Goal: Use online tool/utility: Utilize a website feature to perform a specific function

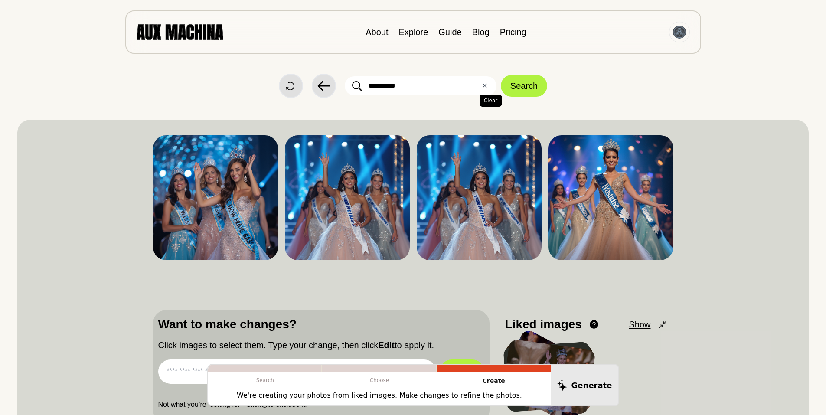
click at [484, 86] on button "✕ Clear" at bounding box center [485, 86] width 6 height 10
click at [415, 35] on link "Explore" at bounding box center [413, 32] width 29 height 10
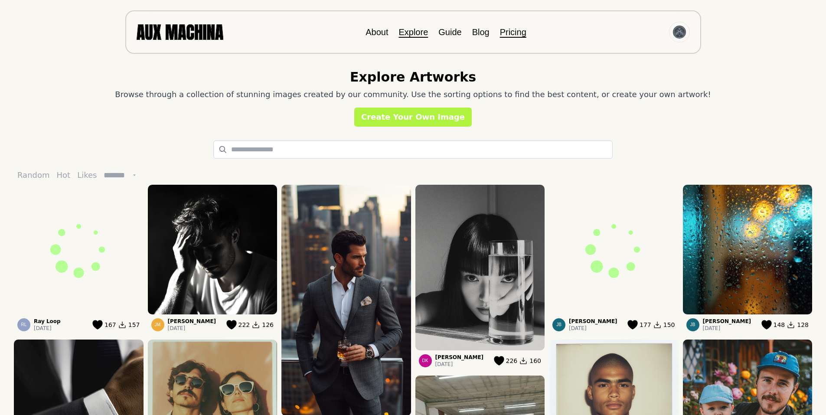
click at [507, 30] on link "Pricing" at bounding box center [513, 32] width 26 height 10
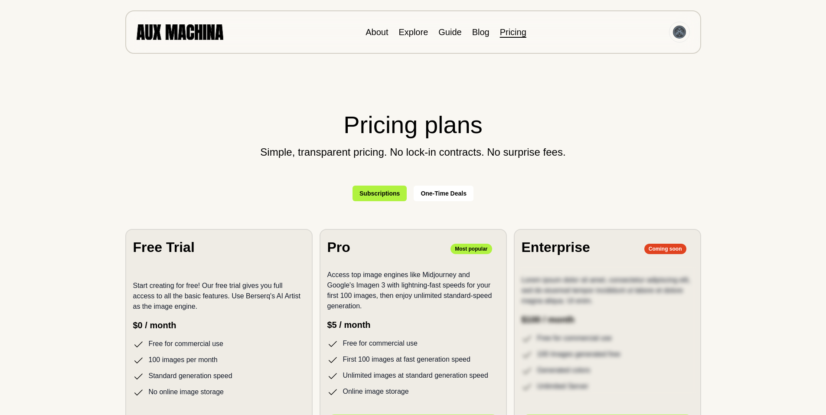
click at [438, 192] on button "One-Time Deals" at bounding box center [444, 194] width 60 height 16
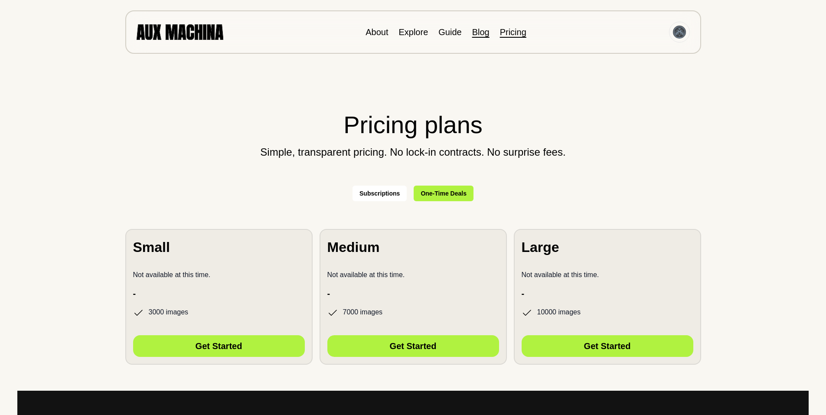
click at [483, 32] on link "Blog" at bounding box center [480, 32] width 17 height 10
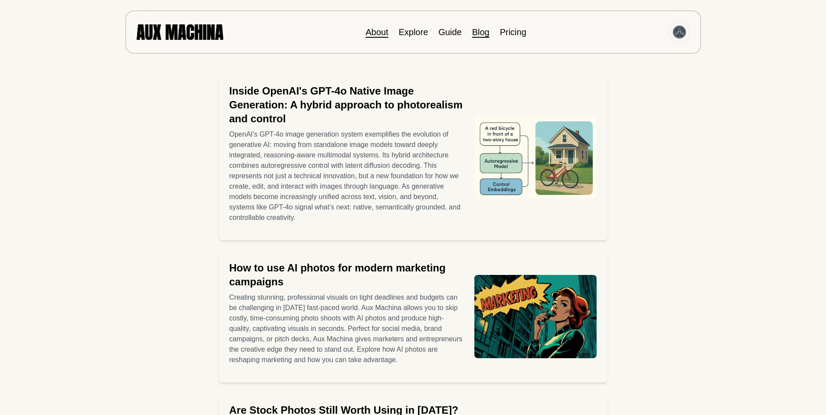
click at [380, 31] on link "About" at bounding box center [377, 32] width 23 height 10
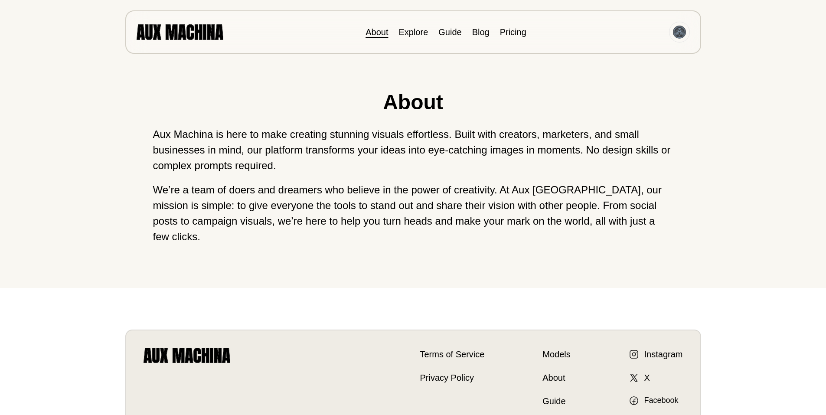
click at [185, 29] on img at bounding box center [180, 31] width 87 height 15
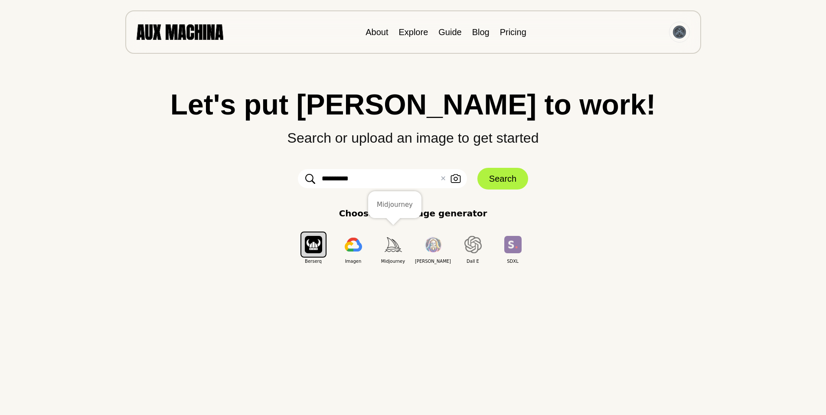
click at [391, 243] on img "button" at bounding box center [393, 244] width 17 height 14
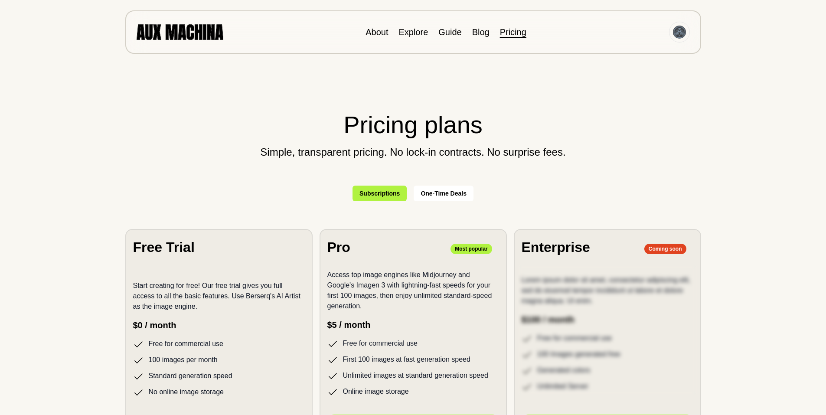
click at [180, 32] on img at bounding box center [180, 31] width 87 height 15
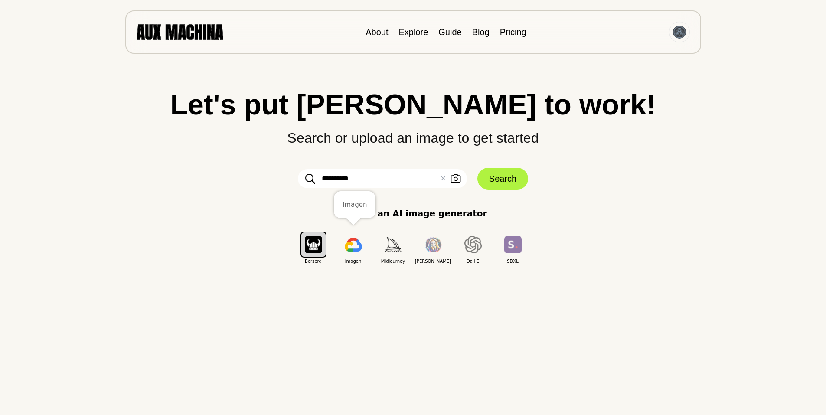
click at [355, 245] on img "button" at bounding box center [353, 245] width 17 height 14
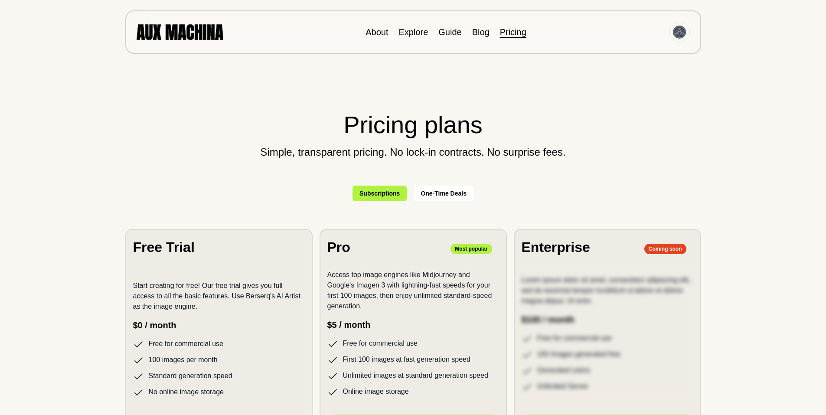
click at [196, 33] on img at bounding box center [180, 31] width 87 height 15
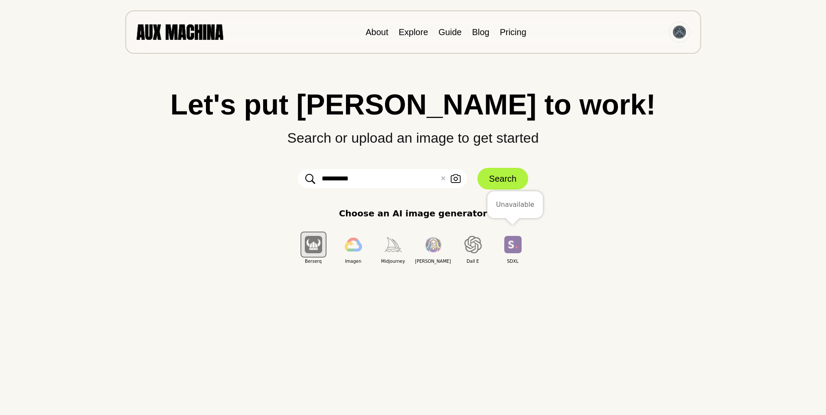
click at [513, 242] on img "button" at bounding box center [512, 244] width 17 height 17
click at [513, 245] on img "button" at bounding box center [512, 244] width 17 height 17
click at [511, 247] on img "button" at bounding box center [512, 244] width 17 height 17
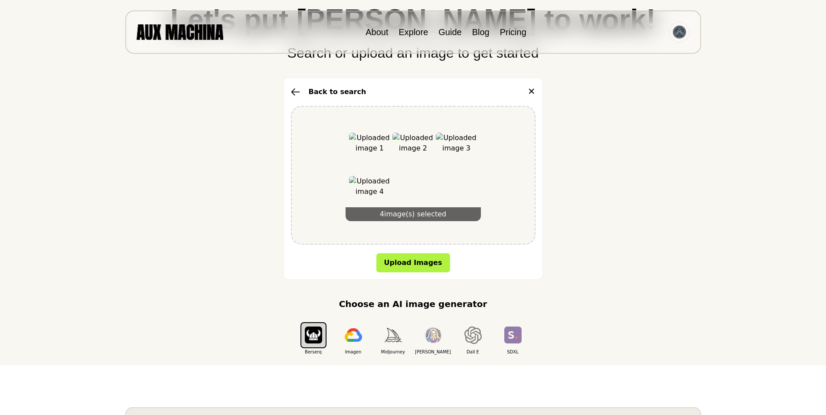
scroll to position [87, 0]
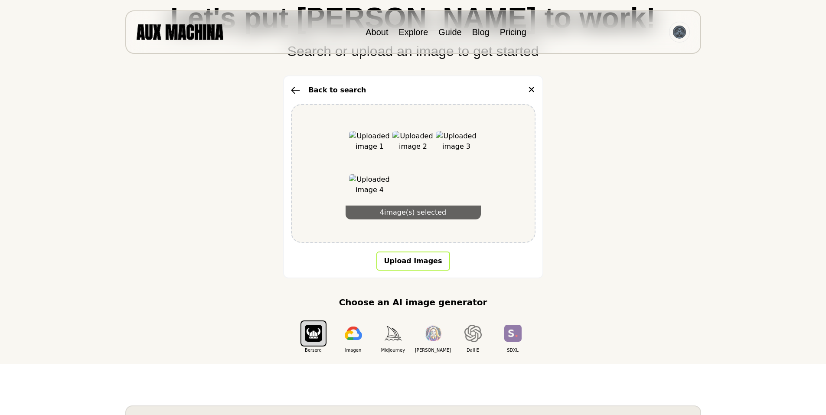
click at [419, 259] on button "Upload Images" at bounding box center [413, 261] width 74 height 19
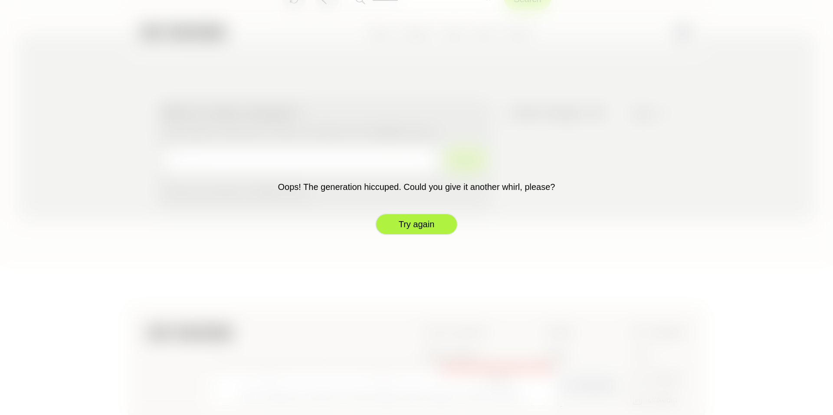
click at [413, 223] on button "Try again" at bounding box center [416, 224] width 82 height 22
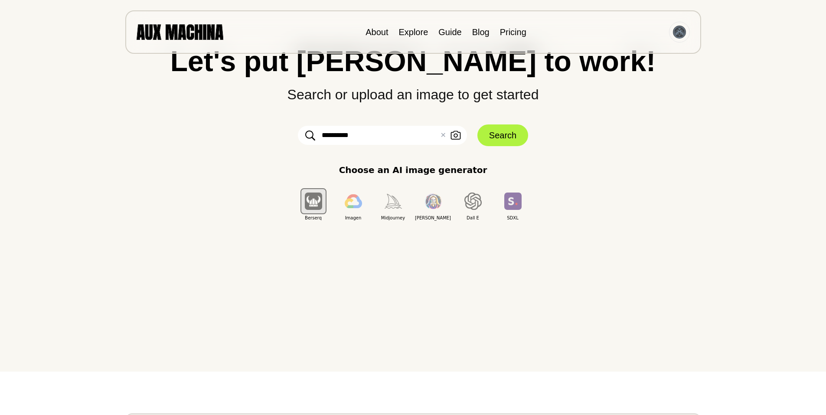
scroll to position [0, 0]
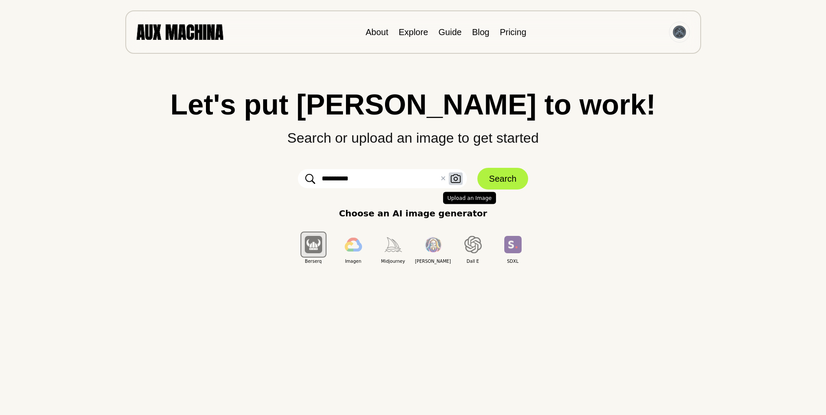
click at [455, 177] on icon "button" at bounding box center [456, 178] width 10 height 9
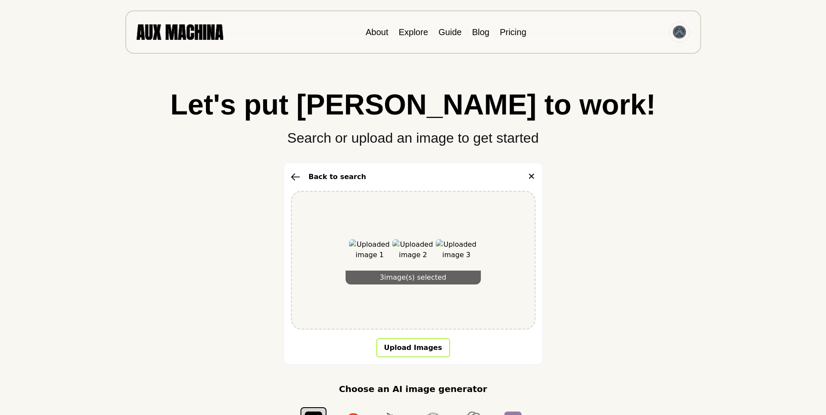
click at [410, 346] on button "Upload Images" at bounding box center [413, 347] width 74 height 19
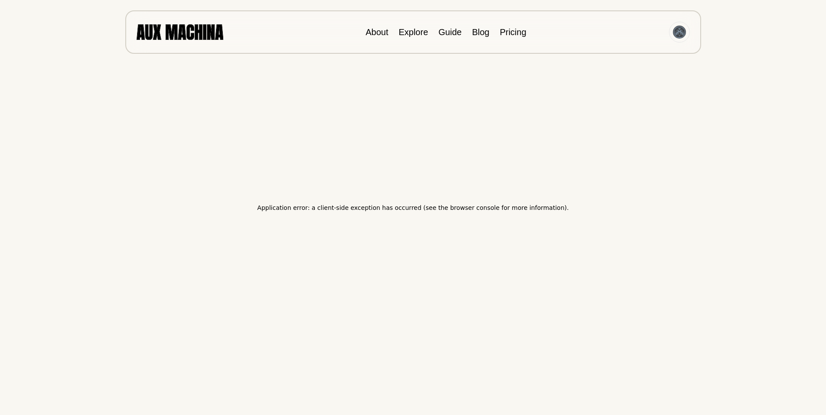
click at [177, 31] on img at bounding box center [180, 31] width 87 height 15
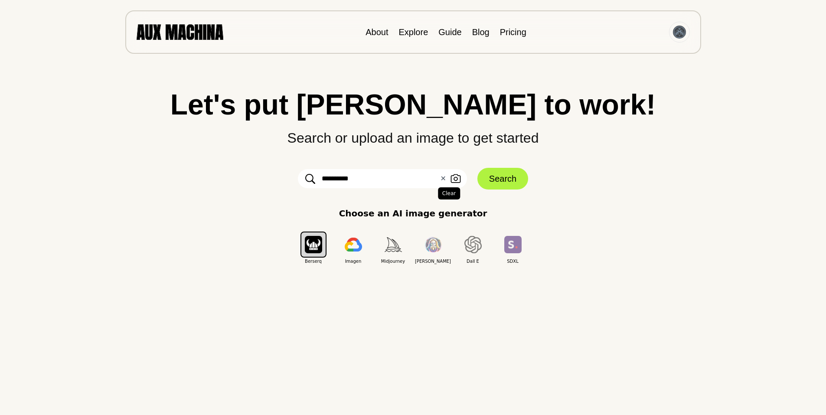
click at [444, 177] on button "✕ Clear" at bounding box center [443, 178] width 6 height 10
click at [364, 180] on input "text" at bounding box center [382, 178] width 169 height 19
click at [455, 177] on icon "button" at bounding box center [456, 178] width 10 height 9
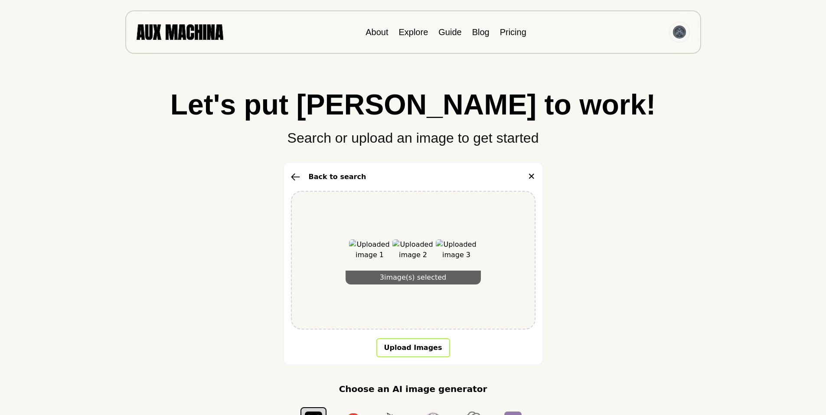
click at [410, 347] on button "Upload Images" at bounding box center [413, 347] width 74 height 19
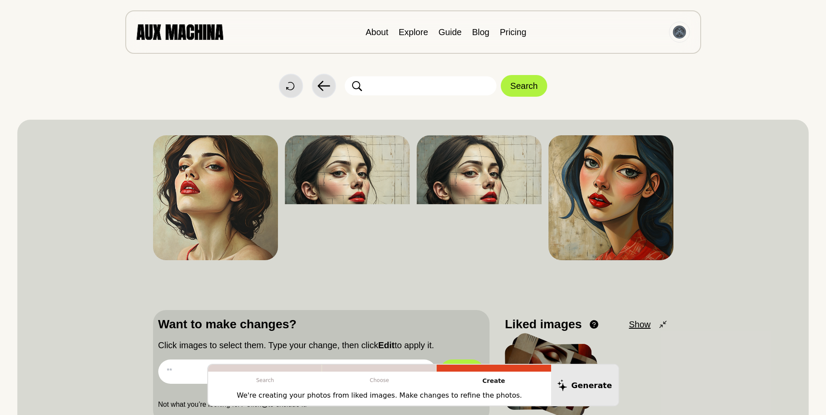
click at [413, 125] on div "Dislike Like Share Download Dislike Like Share Download Dislike Like Share Down…" at bounding box center [413, 277] width 792 height 314
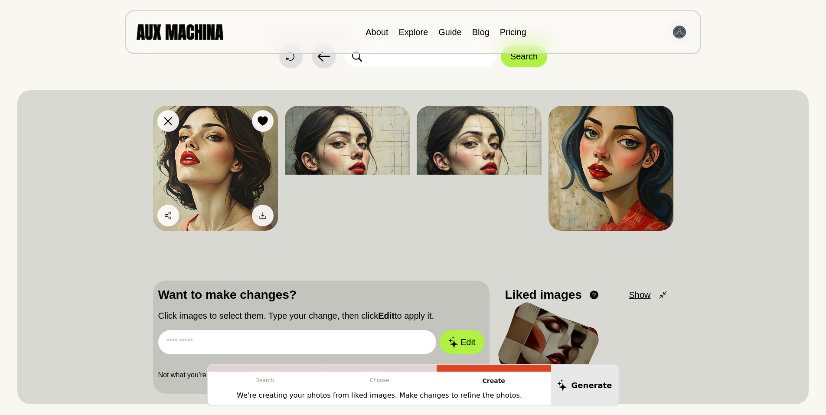
scroll to position [29, 0]
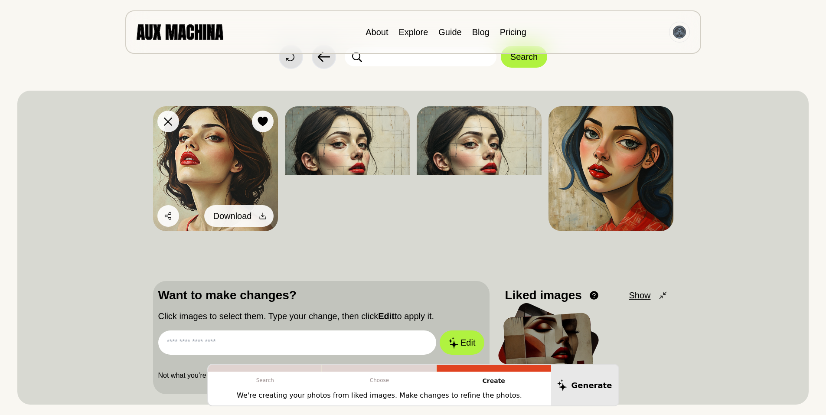
click at [262, 214] on icon at bounding box center [263, 216] width 9 height 9
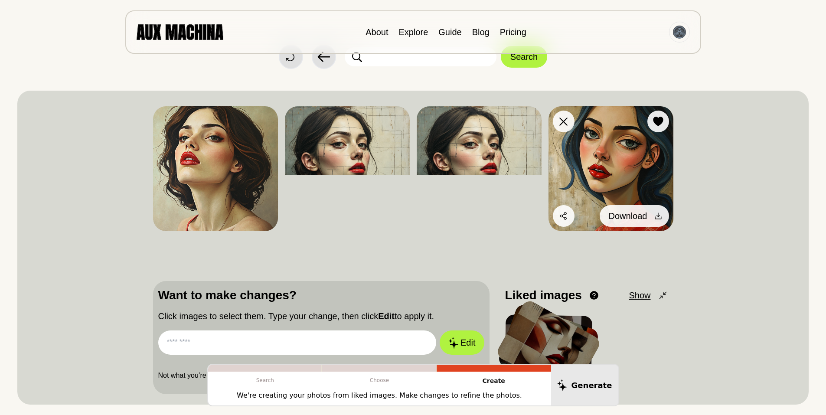
click at [658, 213] on icon at bounding box center [658, 216] width 9 height 9
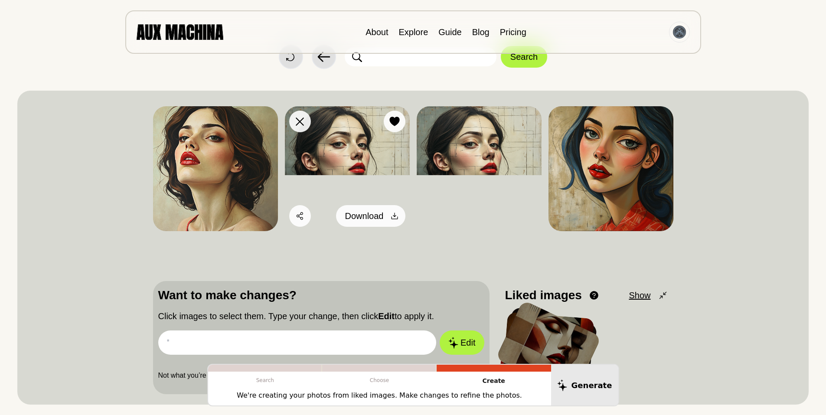
click at [394, 213] on icon at bounding box center [394, 216] width 9 height 9
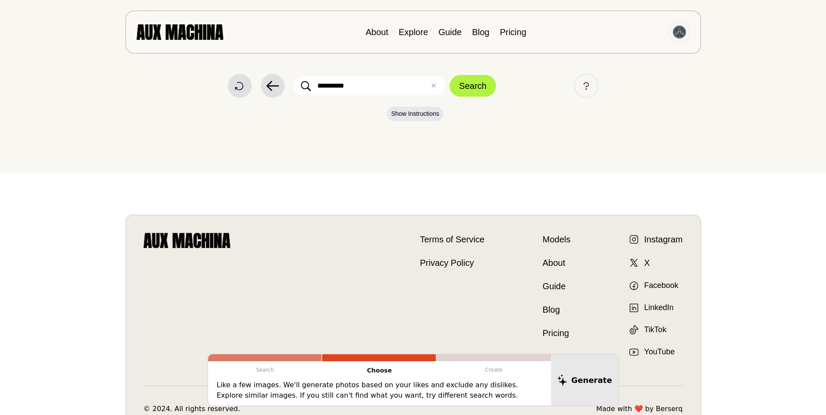
drag, startPoint x: 181, startPoint y: 121, endPoint x: 237, endPoint y: 105, distance: 58.7
click at [181, 121] on p "Show Instructions" at bounding box center [413, 116] width 792 height 19
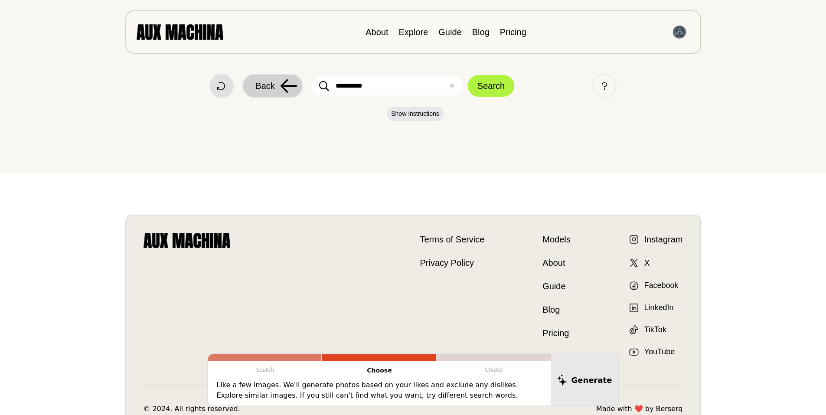
click at [287, 81] on icon at bounding box center [289, 85] width 16 height 13
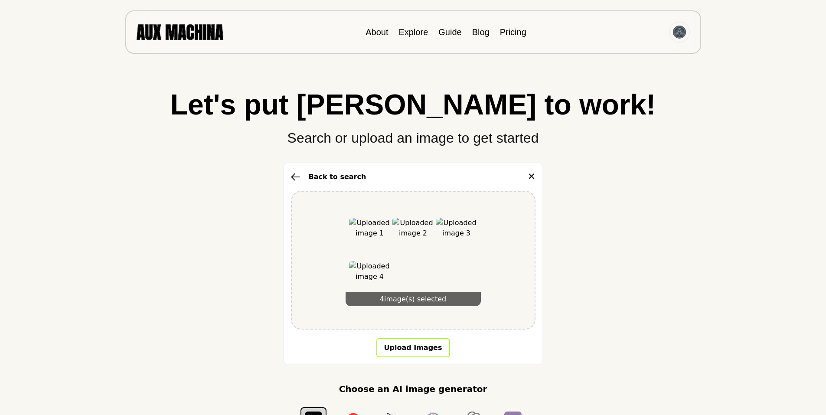
click at [410, 348] on button "Upload Images" at bounding box center [413, 347] width 74 height 19
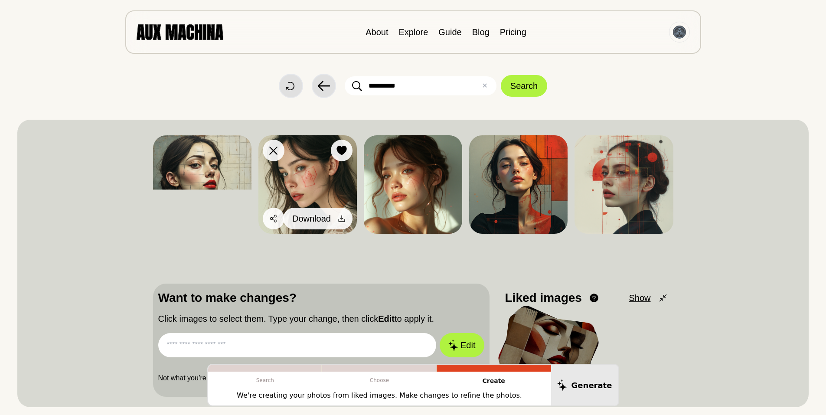
click at [344, 217] on icon at bounding box center [341, 218] width 9 height 9
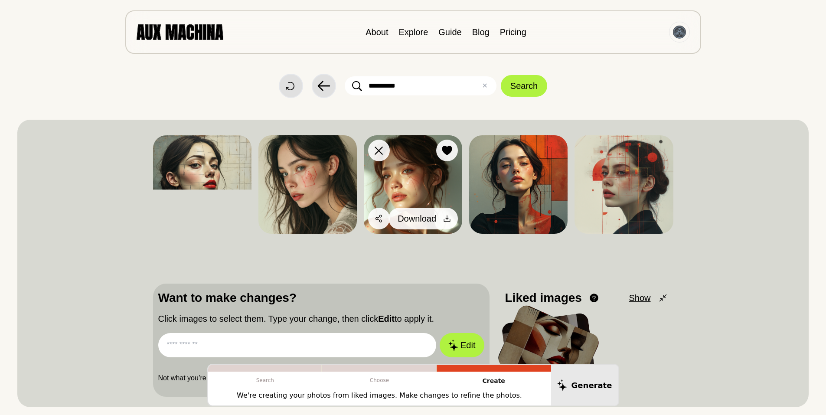
click at [447, 217] on icon at bounding box center [447, 219] width 7 height 7
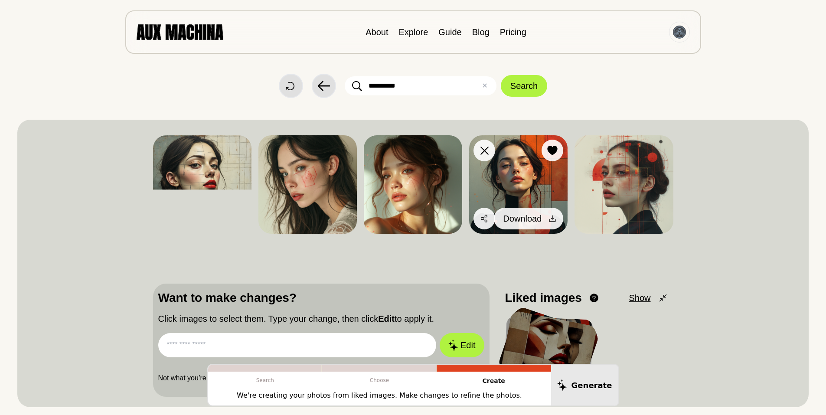
click at [553, 218] on icon at bounding box center [553, 219] width 7 height 7
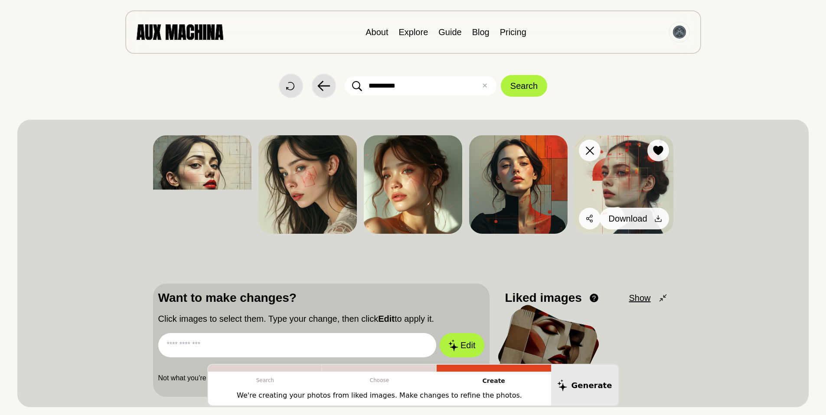
click at [659, 215] on icon at bounding box center [658, 218] width 9 height 9
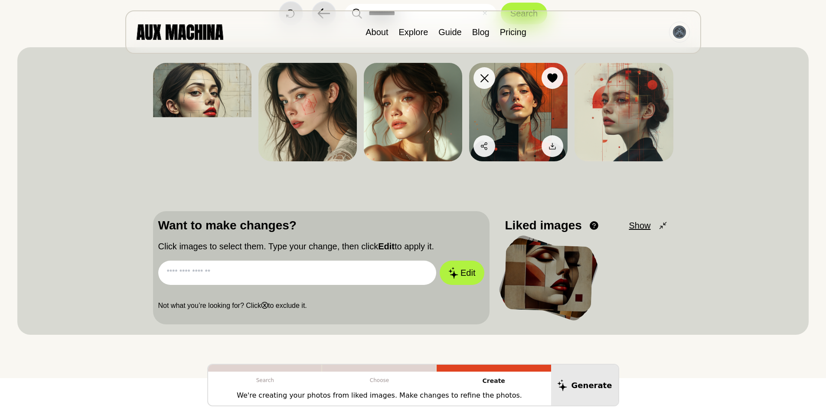
scroll to position [87, 0]
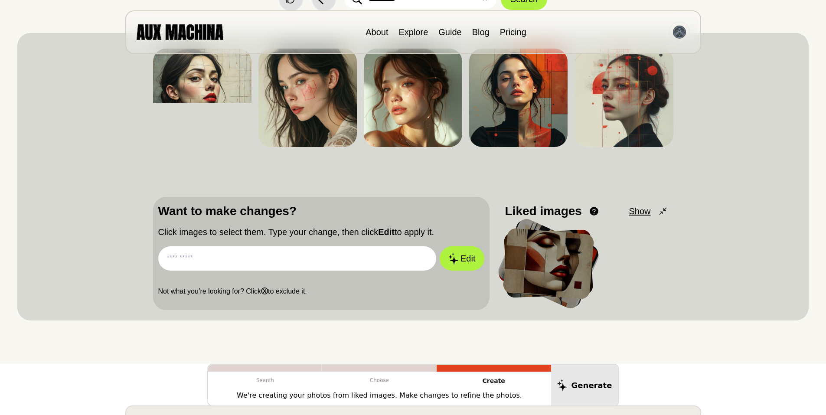
click at [563, 263] on div at bounding box center [549, 264] width 92 height 72
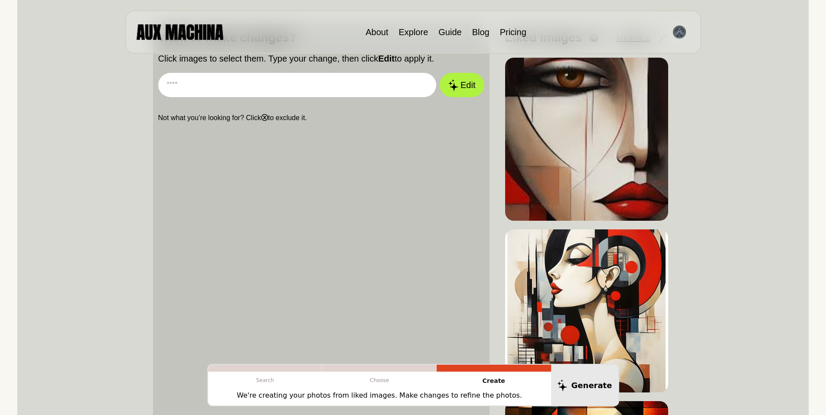
scroll to position [58, 0]
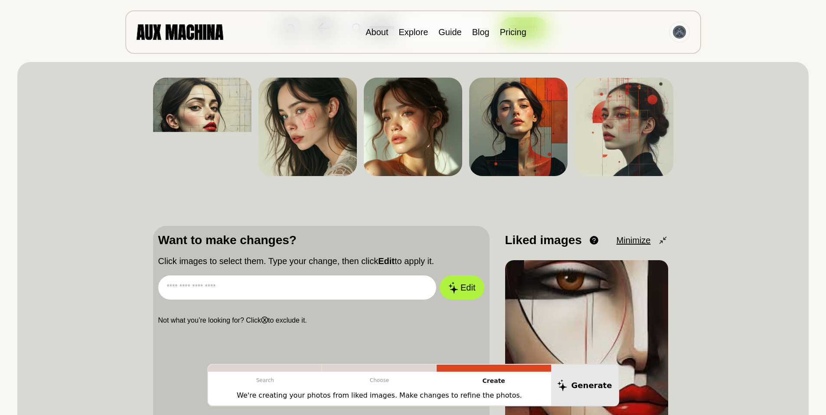
click at [635, 239] on span "Minimize" at bounding box center [634, 240] width 34 height 13
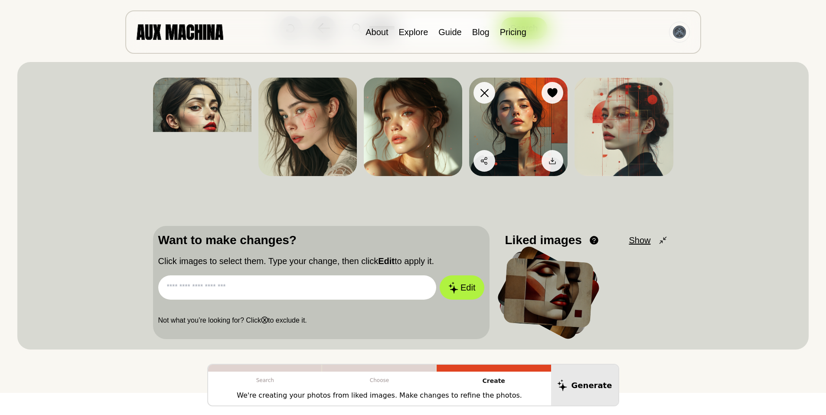
click at [530, 122] on img at bounding box center [518, 127] width 98 height 98
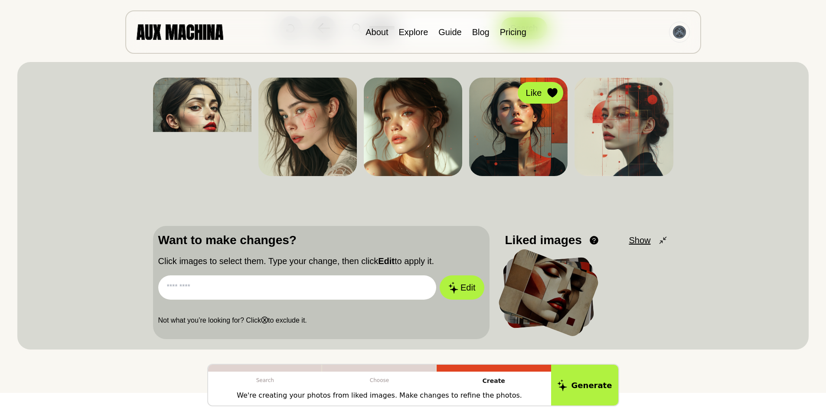
drag, startPoint x: 551, startPoint y: 88, endPoint x: 570, endPoint y: 96, distance: 20.5
click at [551, 88] on icon at bounding box center [553, 93] width 10 height 10
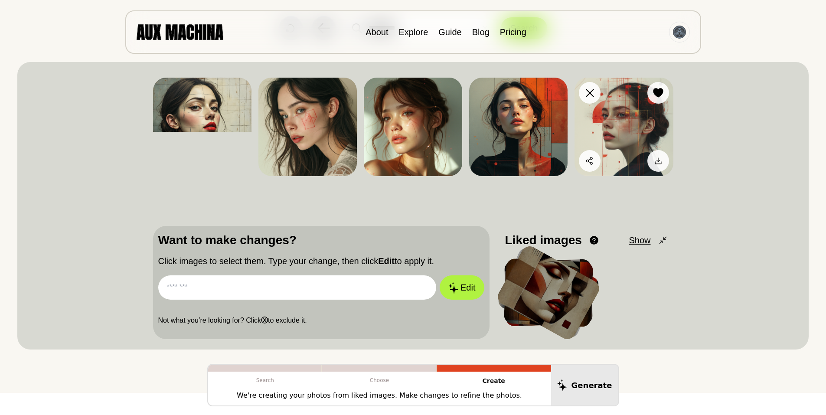
click at [631, 119] on img at bounding box center [624, 127] width 98 height 98
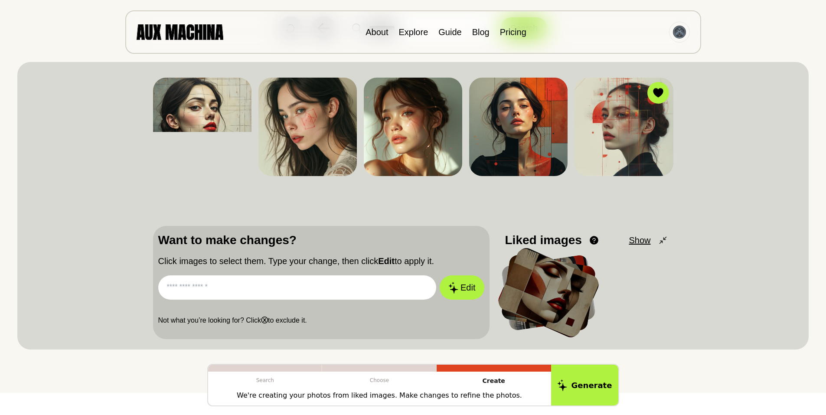
click at [225, 291] on input "text" at bounding box center [297, 287] width 278 height 24
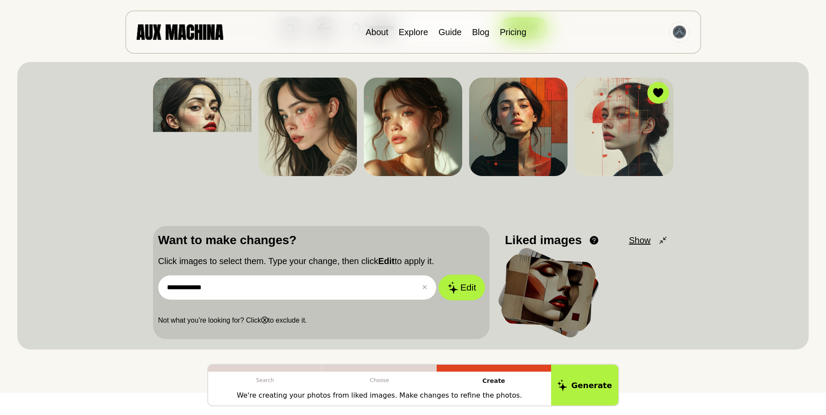
type input "**********"
click at [465, 285] on button "Edit" at bounding box center [462, 288] width 47 height 26
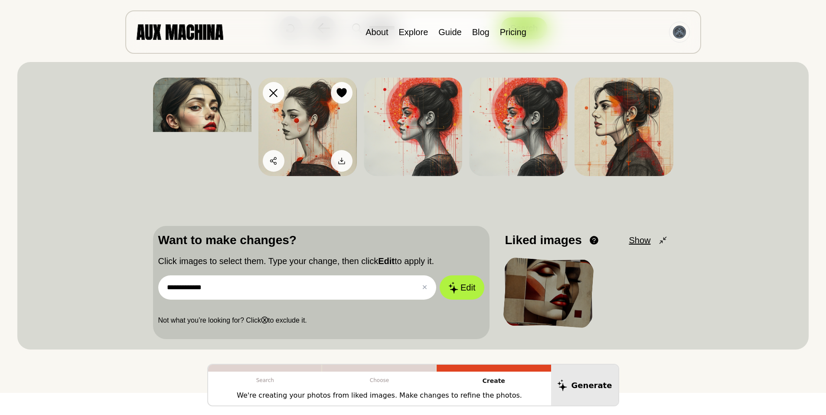
click at [322, 123] on img at bounding box center [308, 127] width 98 height 98
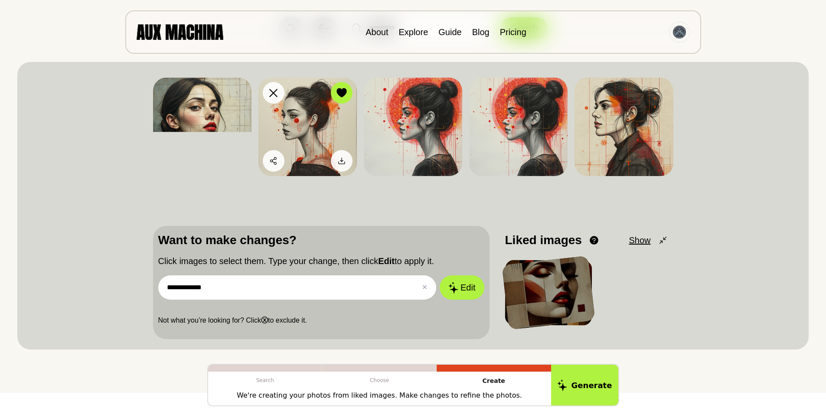
click at [322, 125] on img at bounding box center [308, 127] width 98 height 98
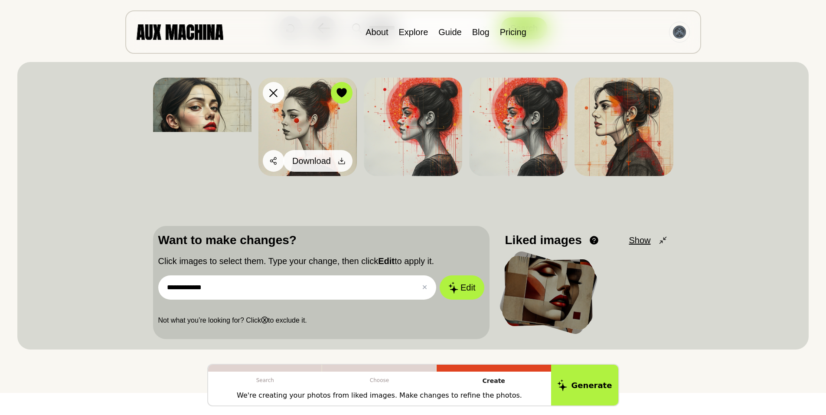
click at [344, 163] on icon at bounding box center [341, 161] width 9 height 9
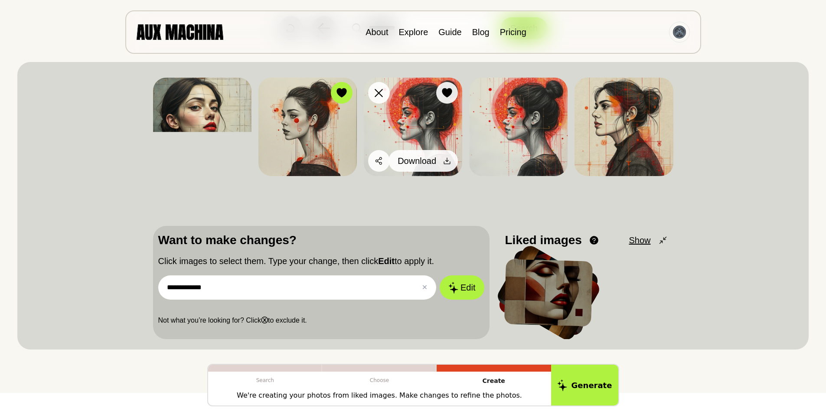
click at [447, 160] on icon at bounding box center [447, 161] width 9 height 9
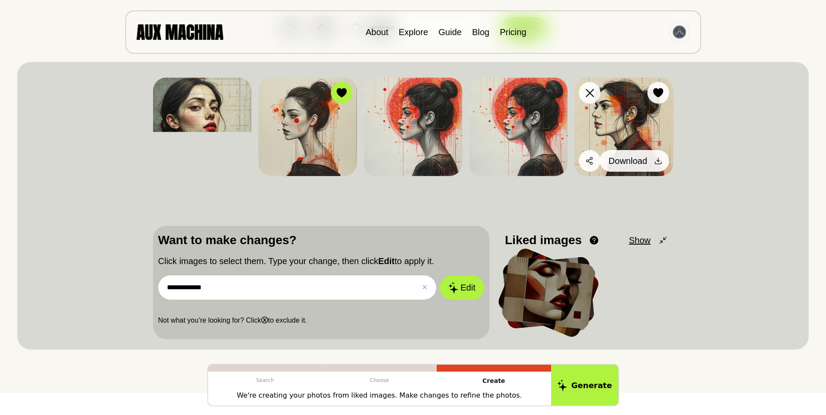
click at [632, 159] on span "Download" at bounding box center [628, 160] width 39 height 13
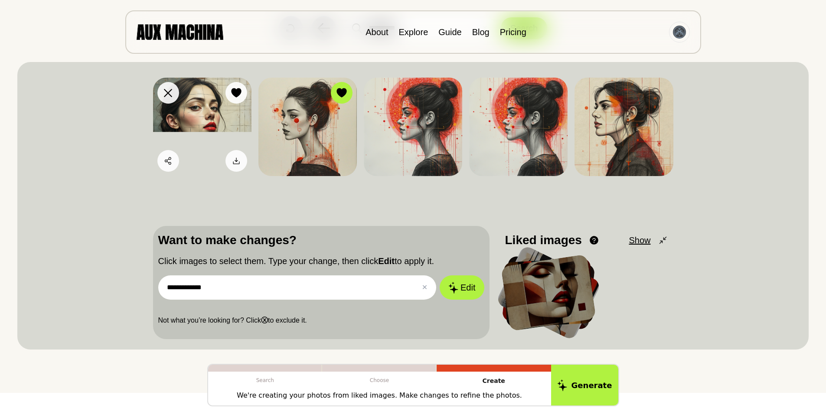
click at [210, 115] on img at bounding box center [202, 127] width 98 height 98
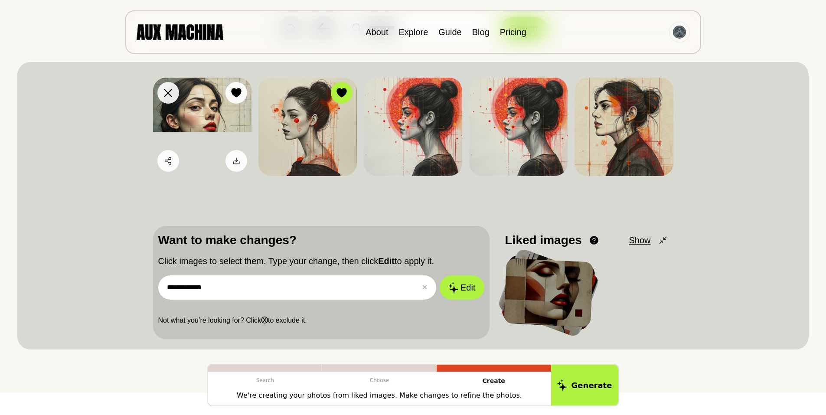
click at [230, 93] on div at bounding box center [236, 92] width 13 height 13
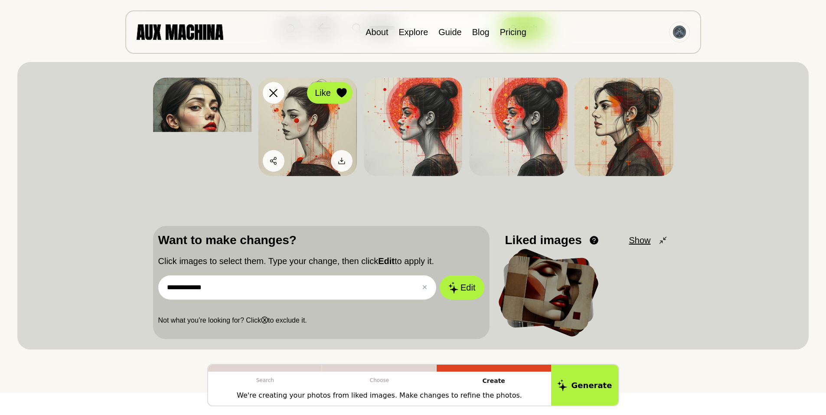
click at [338, 93] on icon at bounding box center [342, 93] width 10 height 10
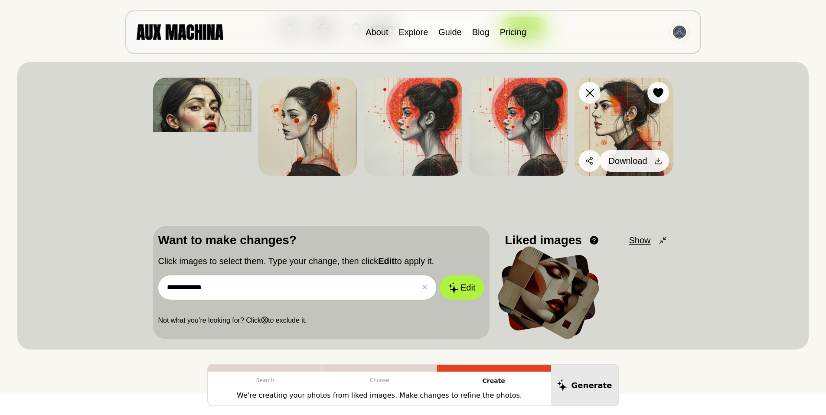
click at [660, 158] on icon at bounding box center [658, 161] width 9 height 9
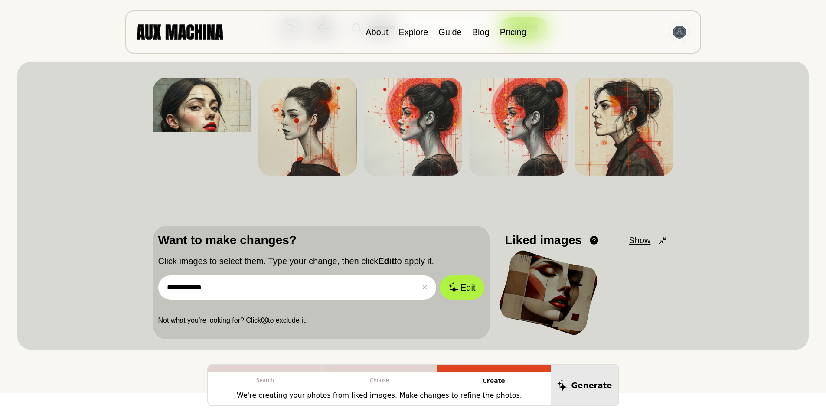
click at [761, 37] on div "**********" at bounding box center [413, 28] width 792 height 24
